Goal: Task Accomplishment & Management: Use online tool/utility

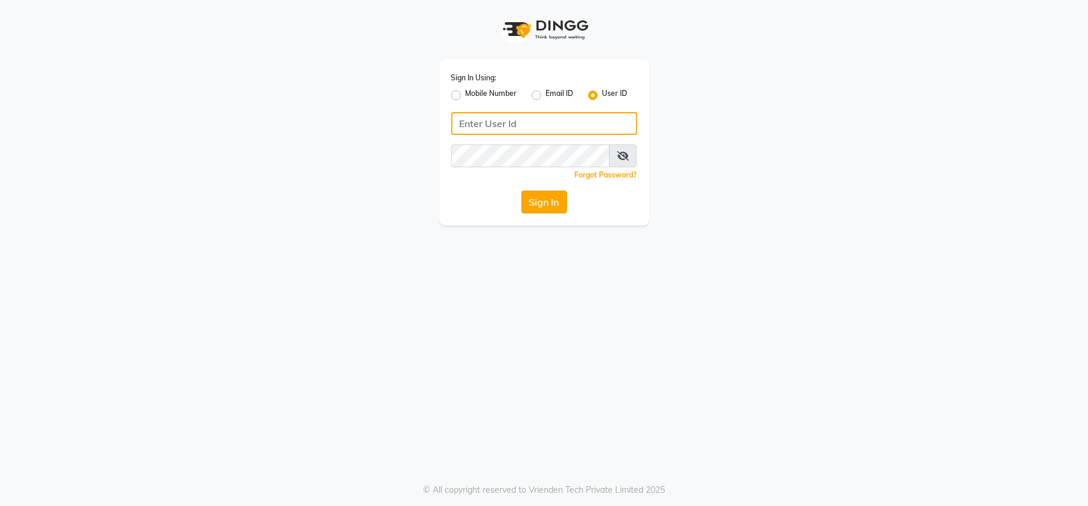
type input "e1880-01"
click at [547, 204] on button "Sign In" at bounding box center [544, 202] width 46 height 23
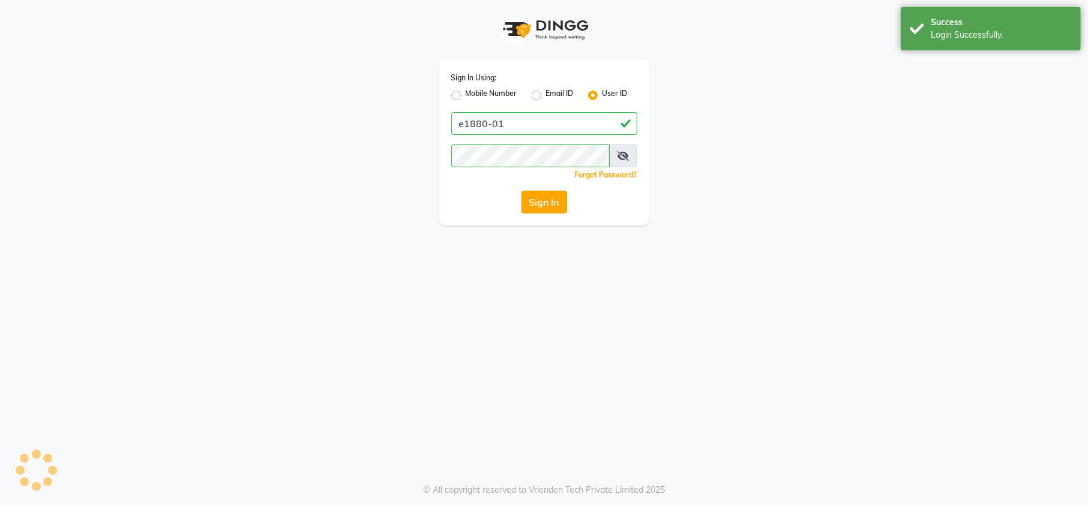
select select "service"
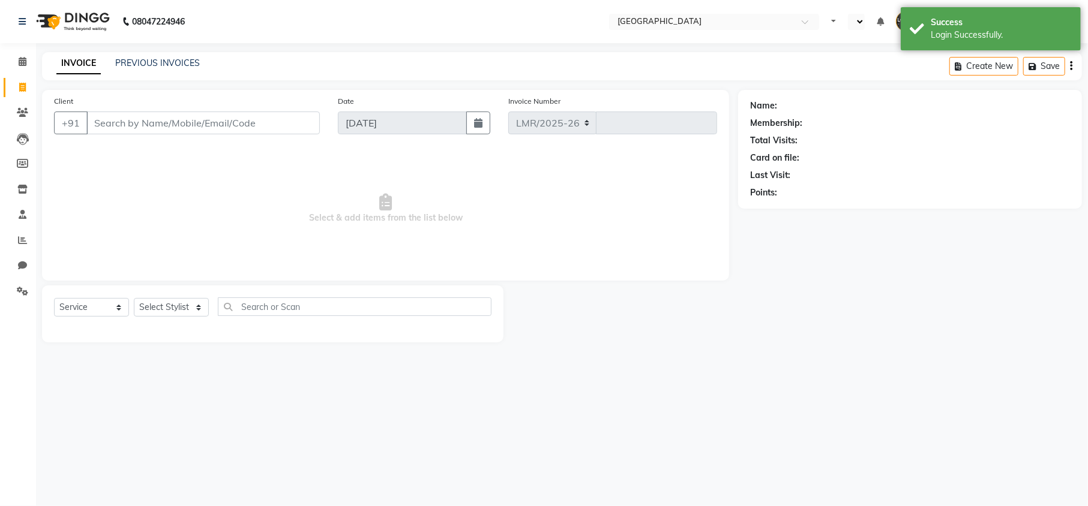
select select "7647"
type input "10402"
select select "en"
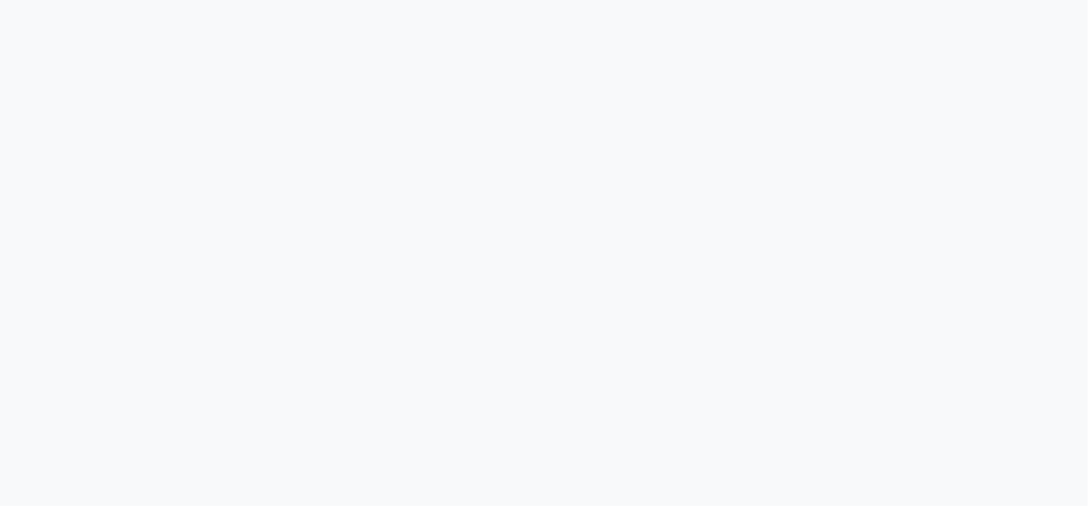
select select "service"
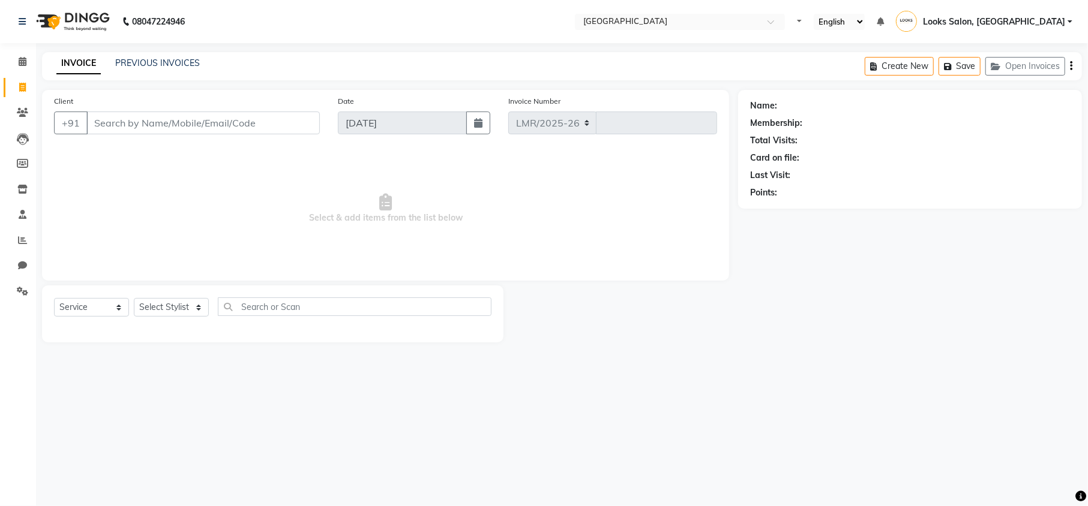
select select "7647"
type input "10402"
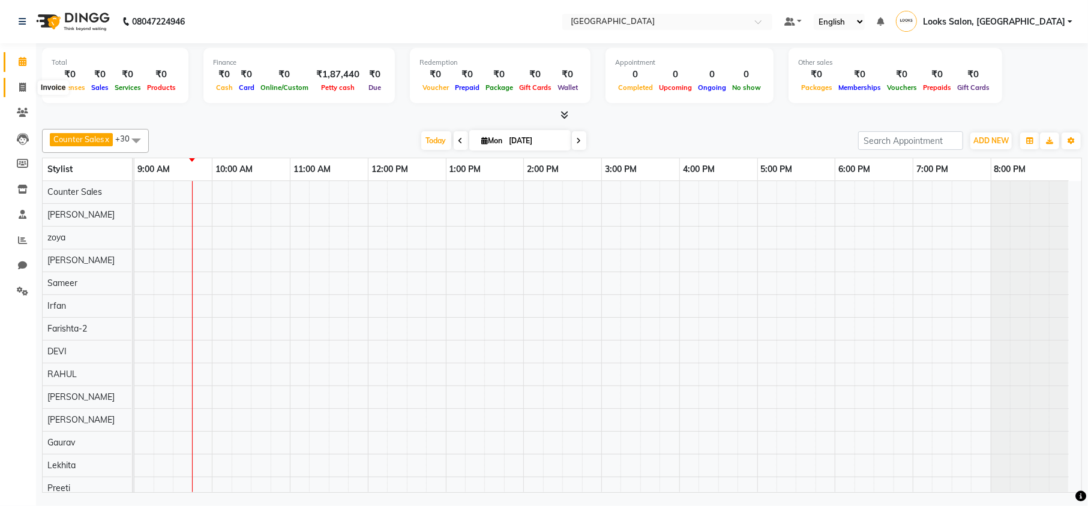
click at [25, 85] on icon at bounding box center [22, 87] width 7 height 9
select select "service"
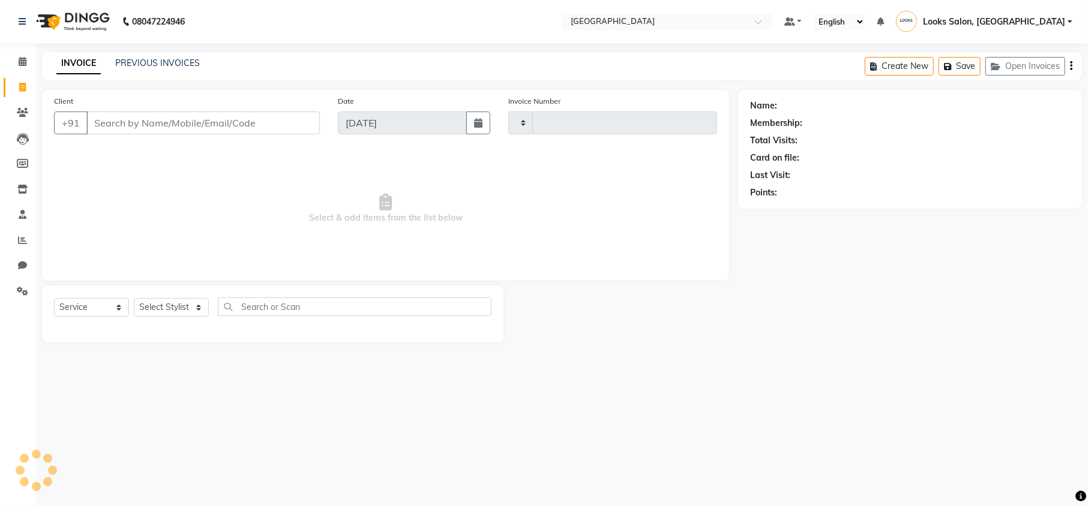
type input "10402"
select select "7647"
